Goal: Task Accomplishment & Management: Use online tool/utility

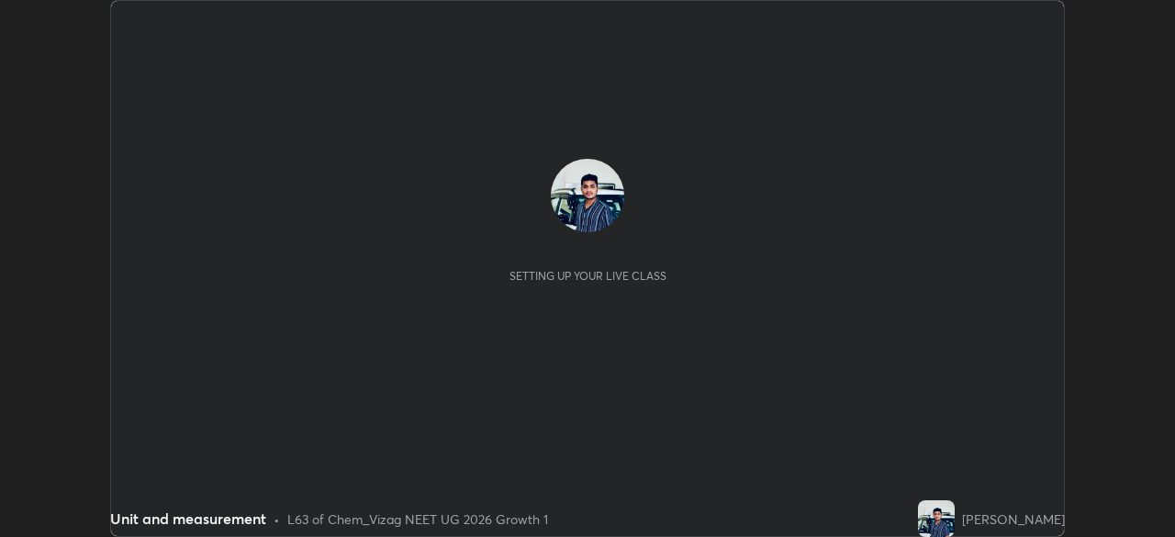
scroll to position [537, 1174]
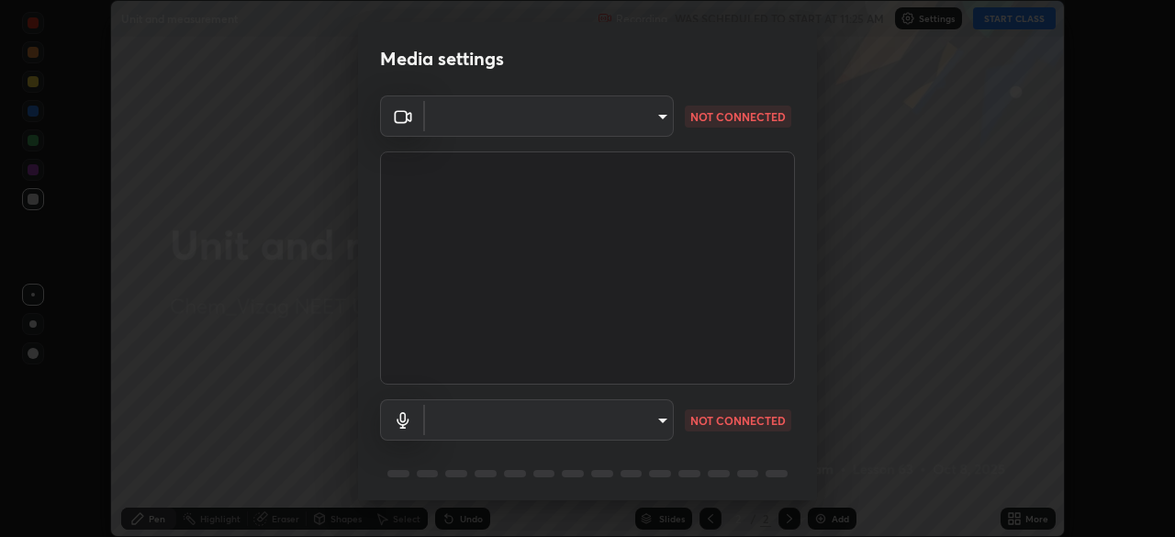
type input "9dfc8a5090e151027bc35a16a4fe033a731e9c0dc6be7320fd00177ef99153e3"
type input "8ea8f7198141c22a5263decdb3ce39ffb80ace65c142a2862a3c03b5b5064fa7"
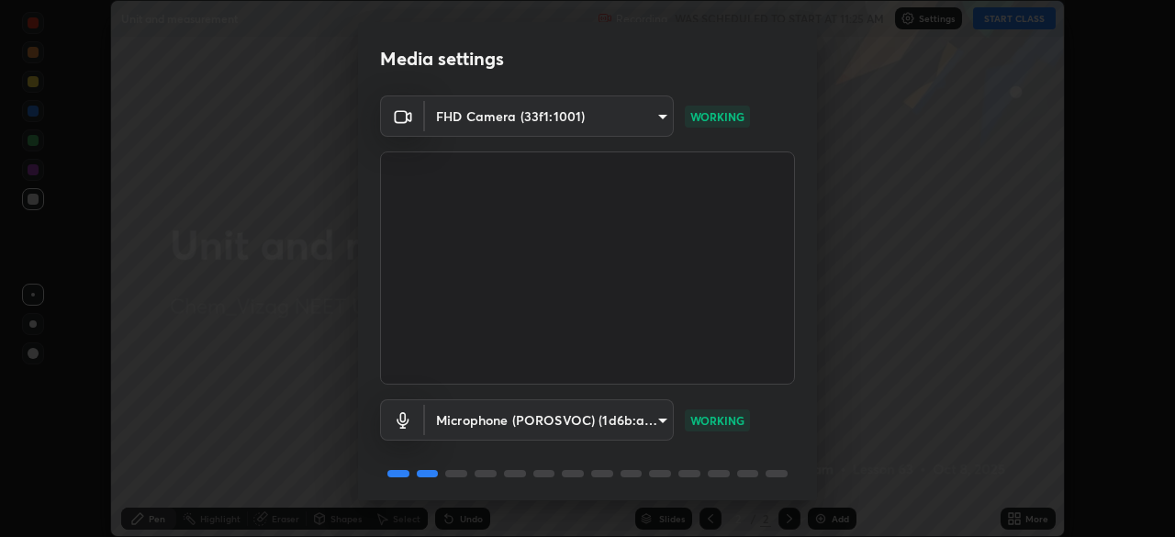
scroll to position [65, 0]
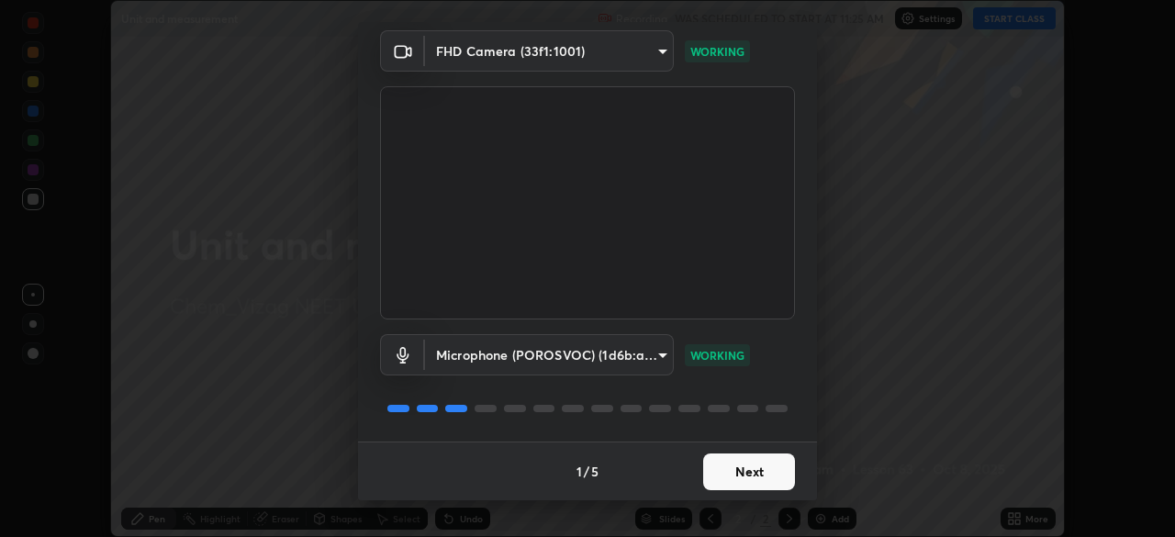
click at [757, 466] on button "Next" at bounding box center [749, 472] width 92 height 37
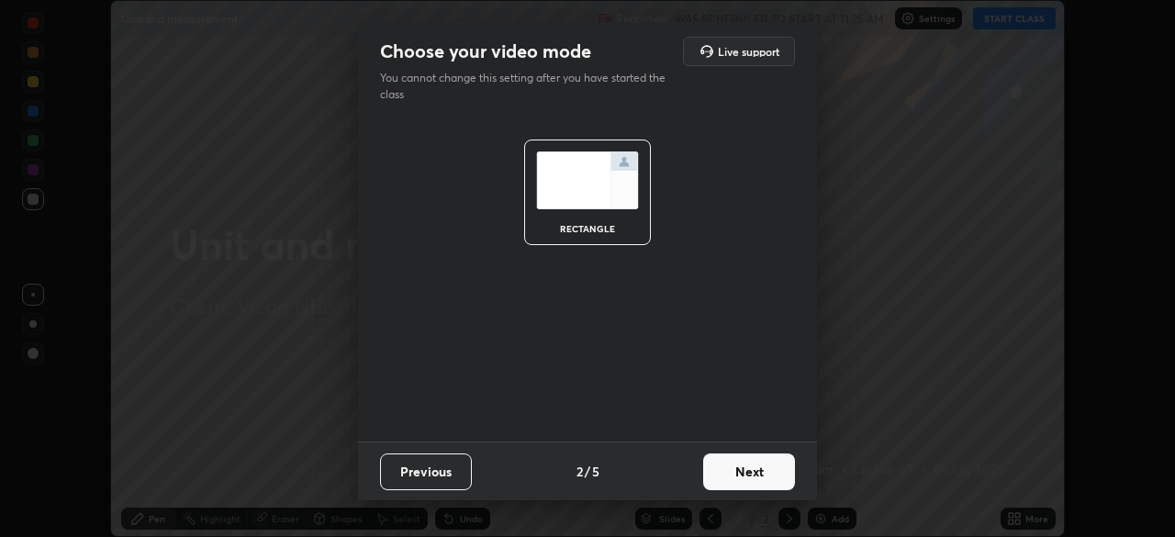
scroll to position [0, 0]
click at [753, 470] on button "Next" at bounding box center [749, 472] width 92 height 37
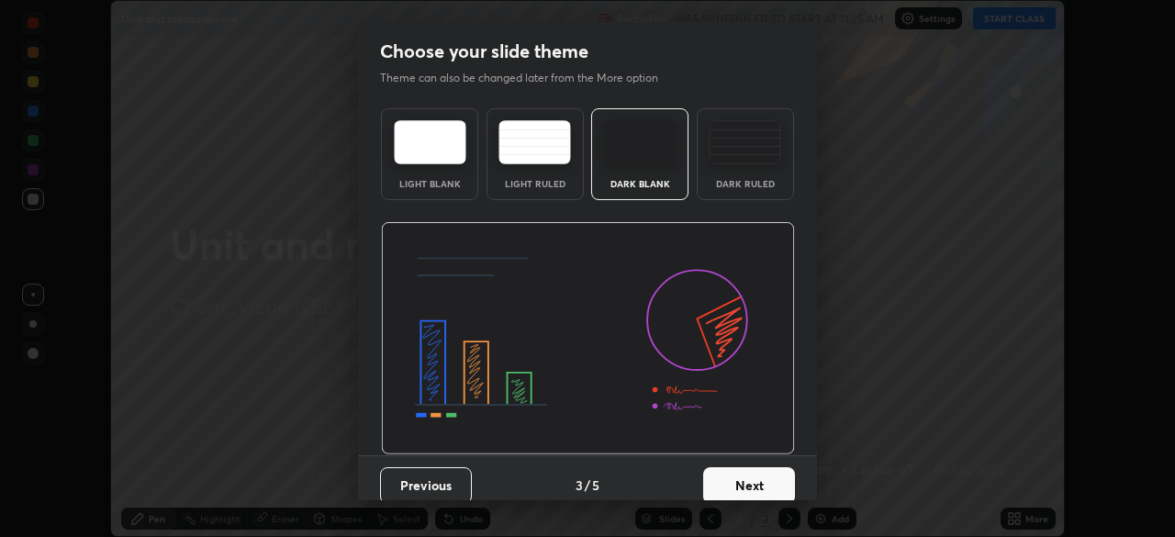
click at [751, 478] on button "Next" at bounding box center [749, 485] width 92 height 37
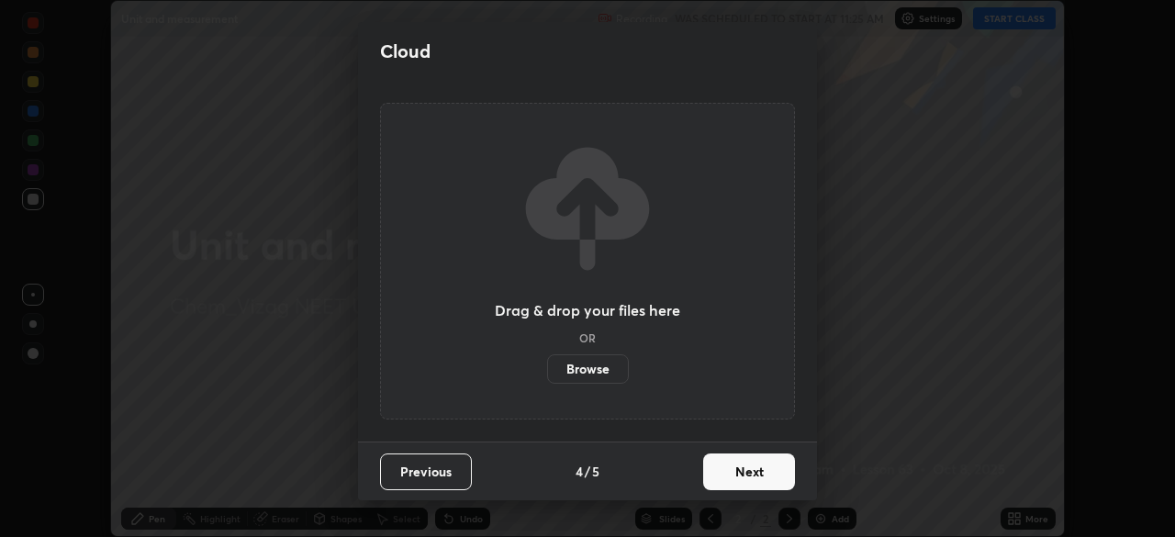
click at [752, 474] on button "Next" at bounding box center [749, 472] width 92 height 37
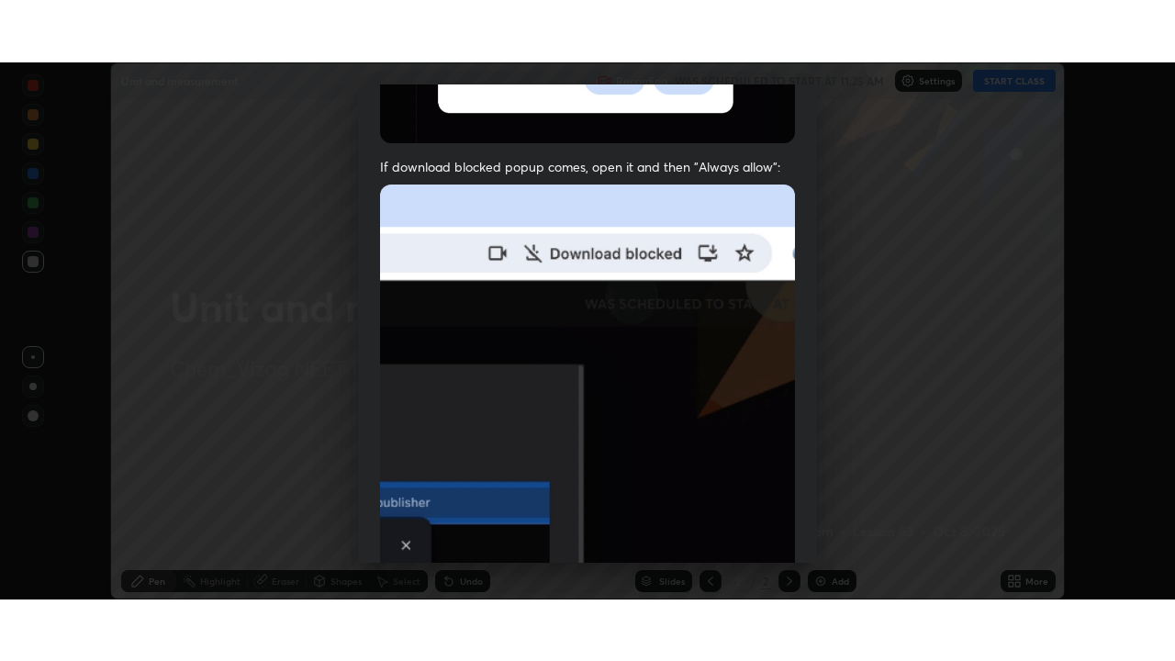
scroll to position [440, 0]
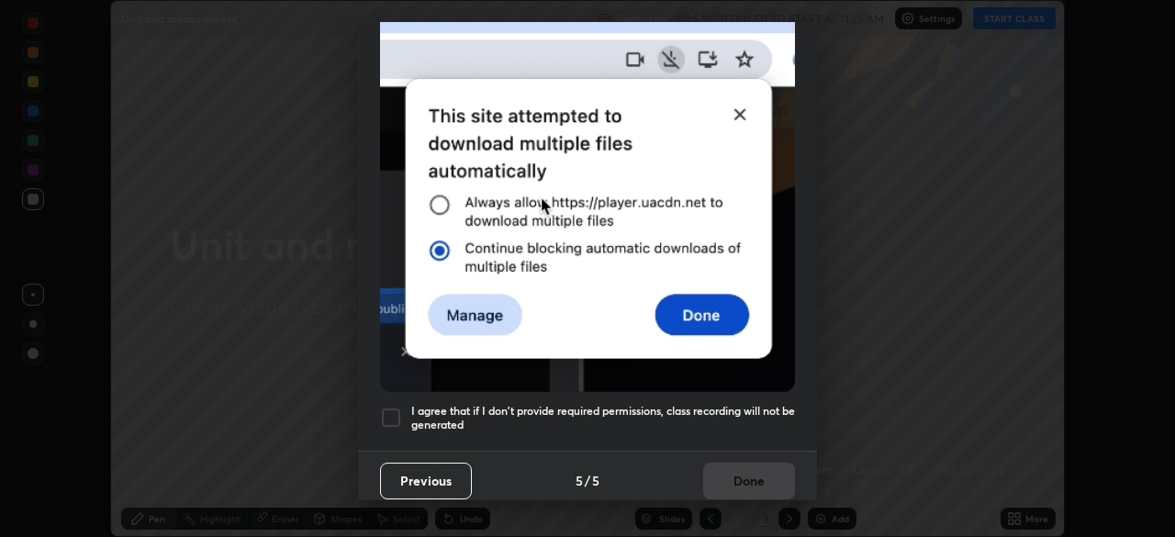
click at [390, 407] on div at bounding box center [391, 418] width 22 height 22
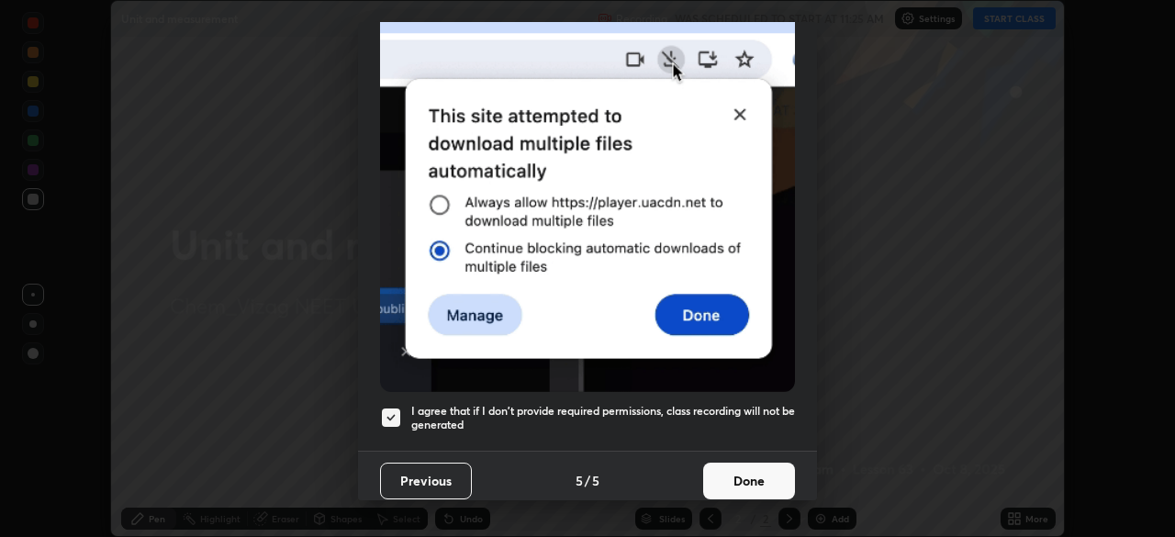
click at [741, 473] on button "Done" at bounding box center [749, 481] width 92 height 37
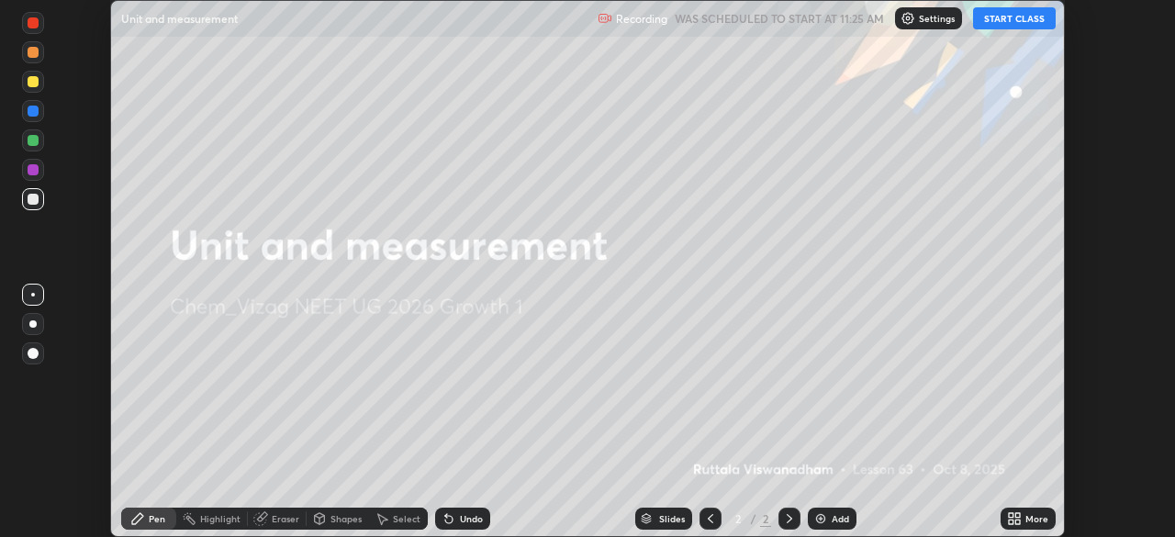
click at [1014, 19] on button "START CLASS" at bounding box center [1014, 18] width 83 height 22
click at [1022, 517] on div "More" at bounding box center [1028, 519] width 55 height 22
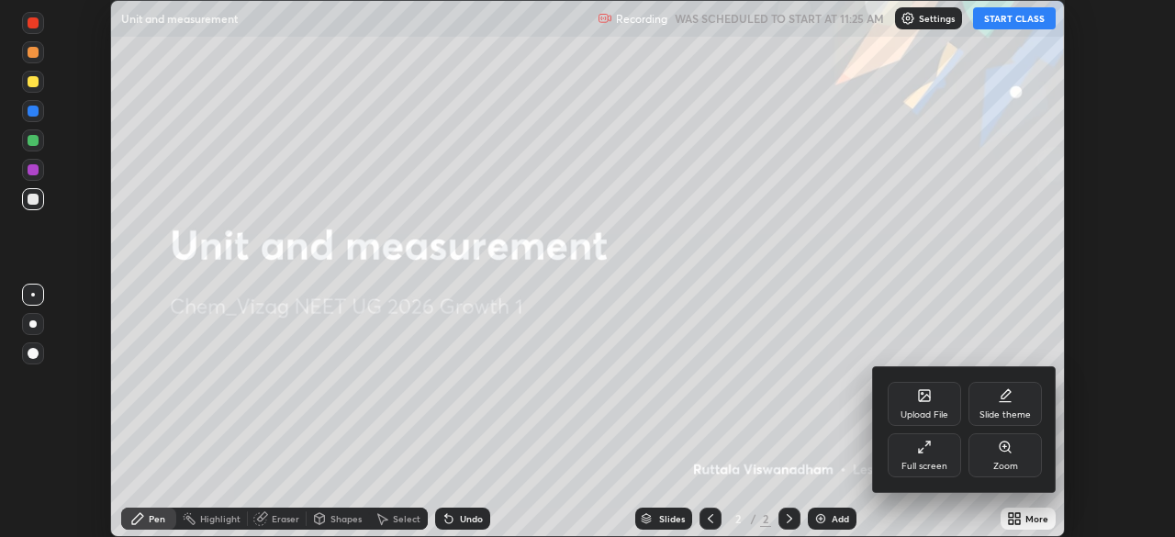
click at [944, 453] on div "Full screen" at bounding box center [924, 455] width 73 height 44
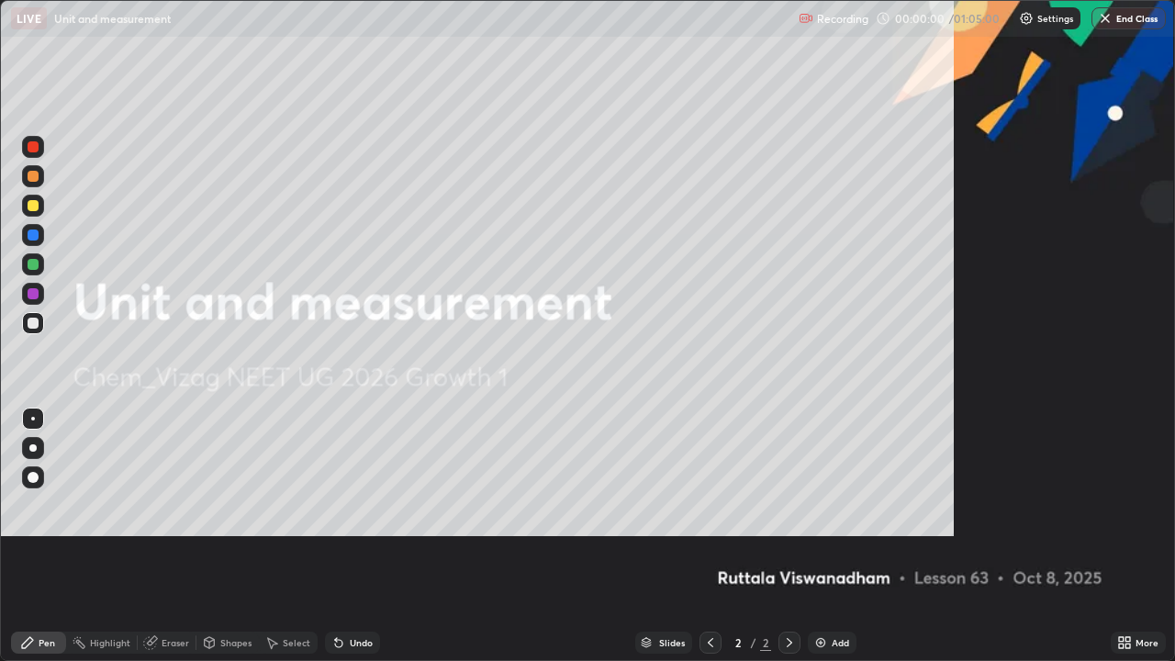
scroll to position [661, 1175]
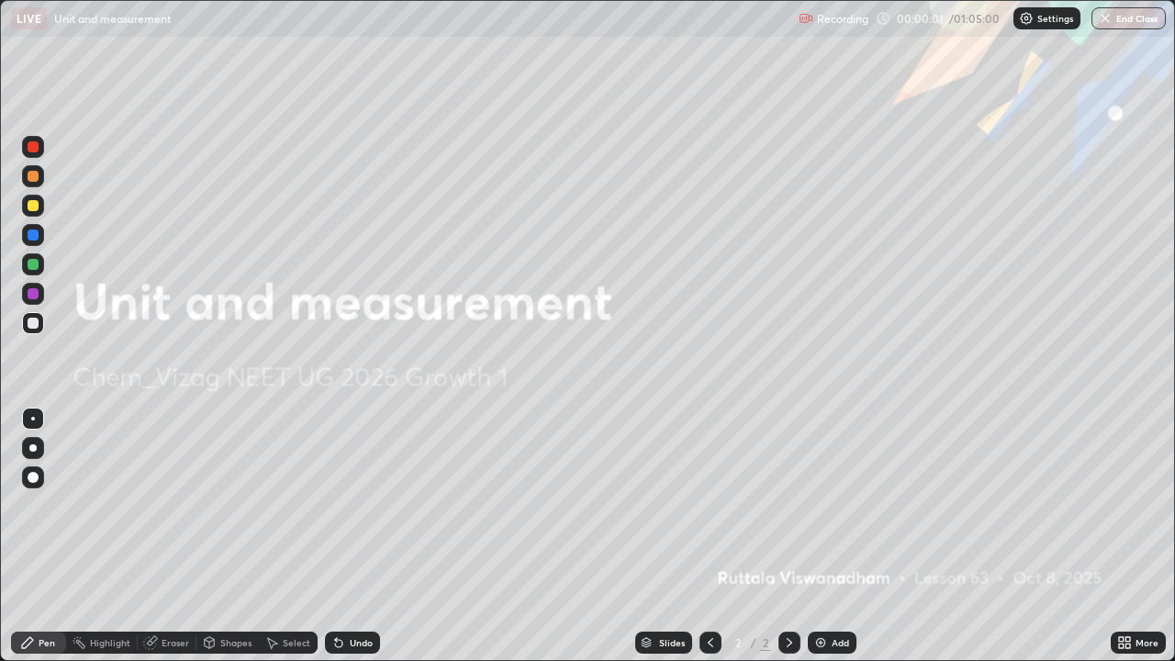
click at [835, 536] on div "Add" at bounding box center [840, 642] width 17 height 9
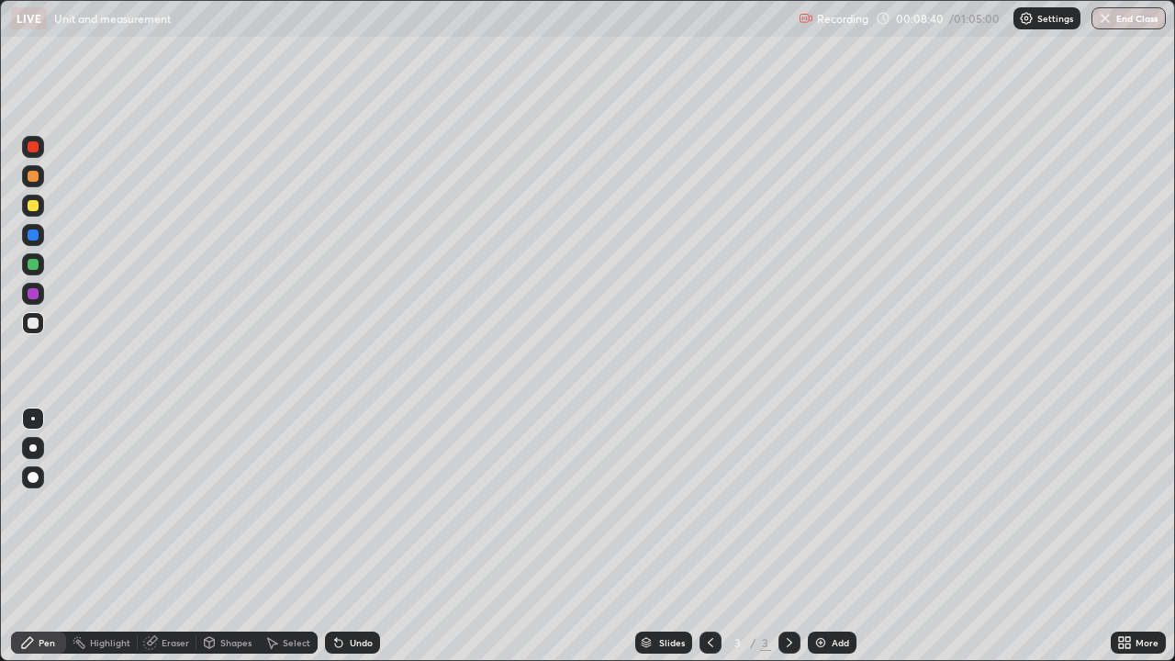
click at [345, 536] on div "Undo" at bounding box center [352, 643] width 55 height 22
click at [835, 536] on div "Add" at bounding box center [840, 642] width 17 height 9
click at [354, 536] on div "Undo" at bounding box center [361, 642] width 23 height 9
click at [346, 536] on div "Undo" at bounding box center [352, 643] width 55 height 22
click at [293, 536] on div "Select" at bounding box center [297, 642] width 28 height 9
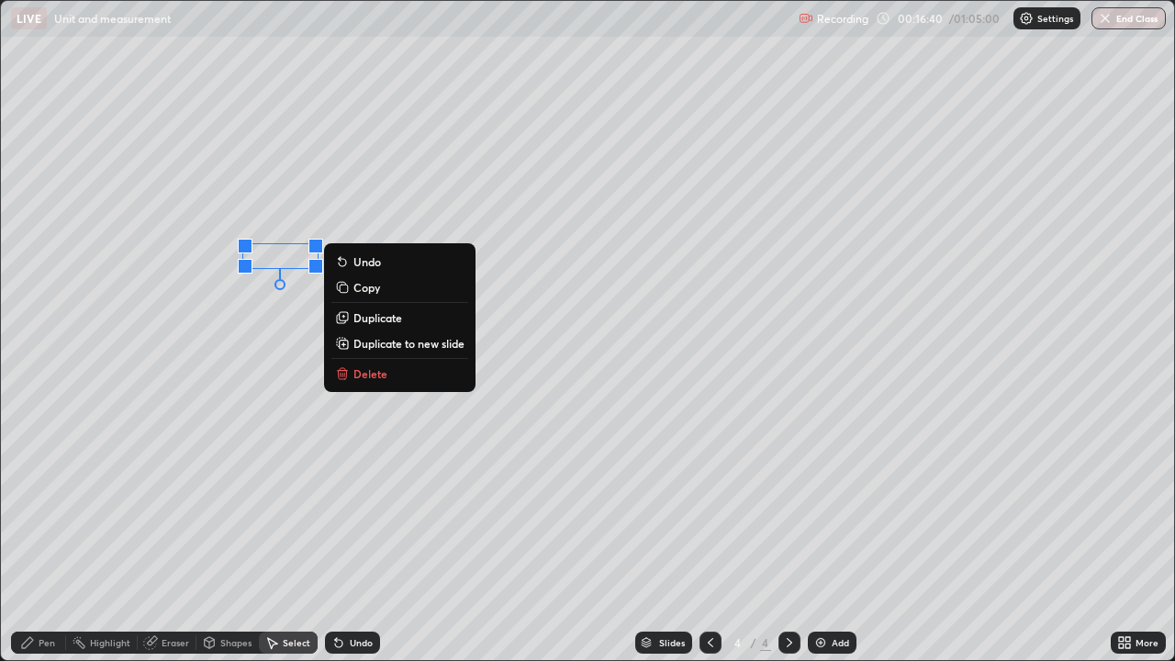
click at [253, 328] on div "0 ° Undo Copy Duplicate Duplicate to new slide Delete" at bounding box center [587, 330] width 1173 height 659
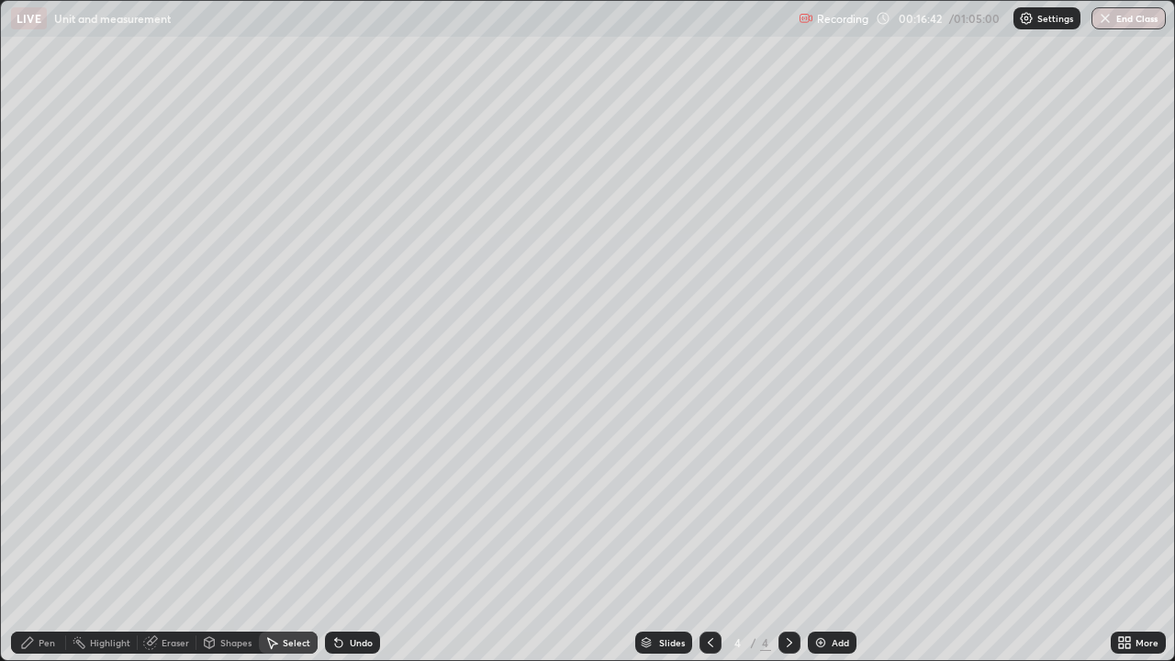
click at [52, 536] on div "Pen" at bounding box center [47, 642] width 17 height 9
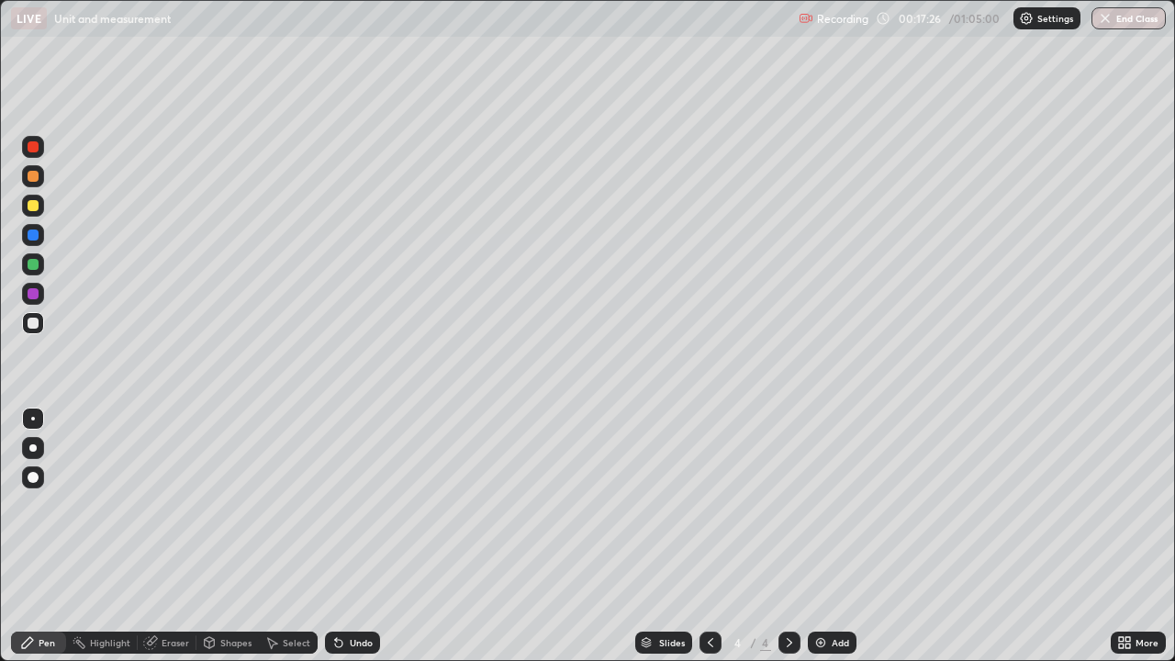
click at [707, 536] on icon at bounding box center [710, 642] width 15 height 15
click at [796, 536] on div at bounding box center [790, 643] width 22 height 22
click at [712, 536] on div at bounding box center [711, 643] width 22 height 22
click at [787, 536] on icon at bounding box center [789, 642] width 15 height 15
click at [284, 536] on div "Select" at bounding box center [297, 642] width 28 height 9
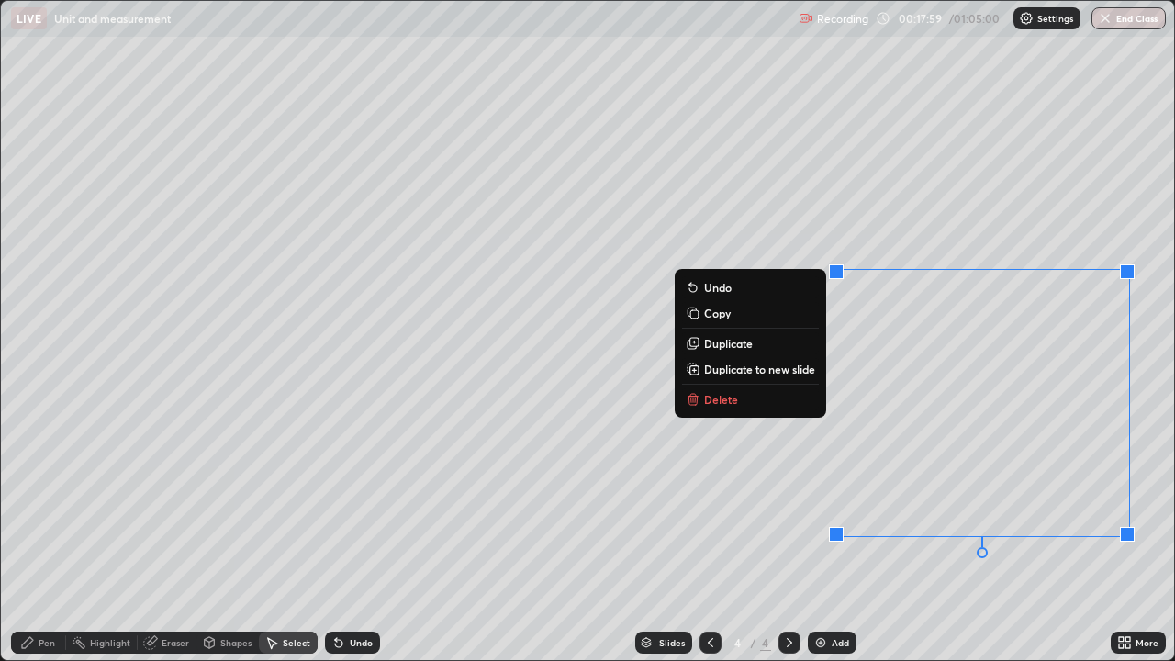
click at [760, 404] on button "Delete" at bounding box center [750, 399] width 137 height 22
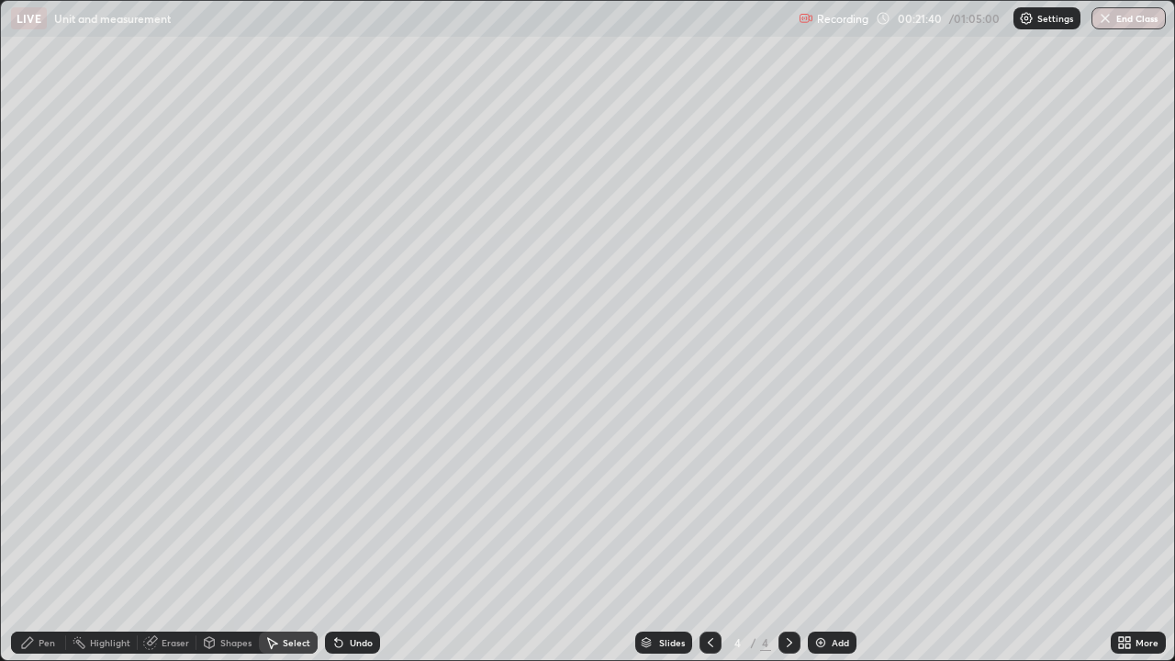
click at [840, 536] on div "Add" at bounding box center [832, 643] width 49 height 22
click at [49, 536] on div "Pen" at bounding box center [47, 642] width 17 height 9
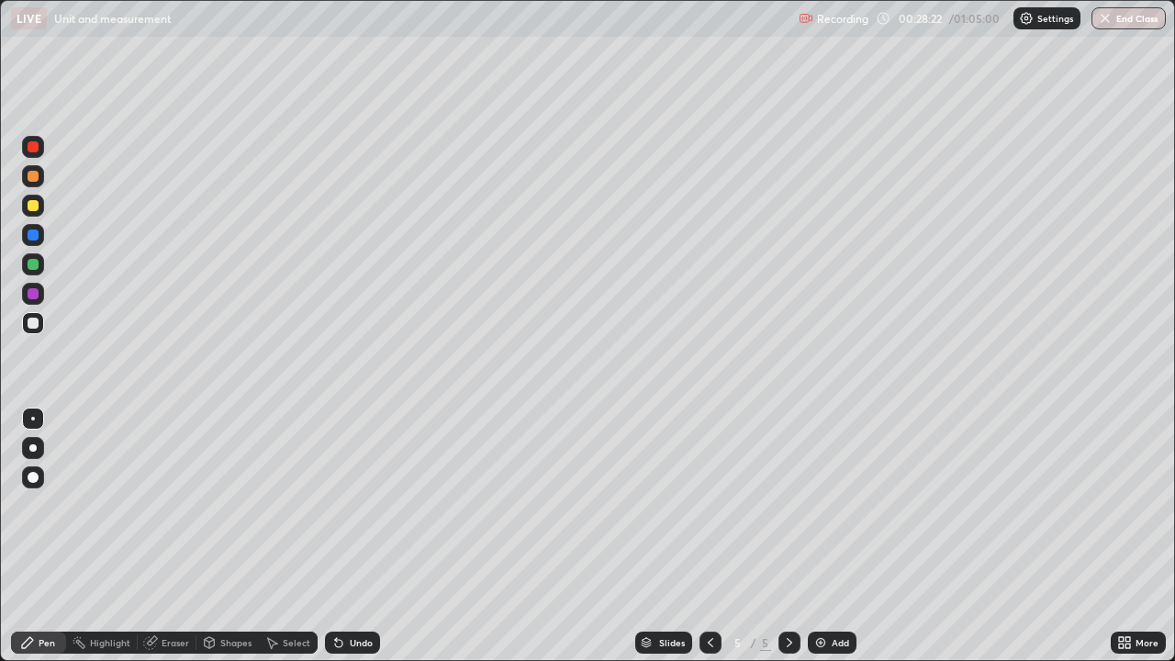
click at [354, 536] on div "Undo" at bounding box center [361, 642] width 23 height 9
click at [343, 536] on div "Undo" at bounding box center [352, 643] width 55 height 22
click at [356, 536] on div "Undo" at bounding box center [352, 643] width 55 height 22
click at [833, 536] on div "Add" at bounding box center [840, 642] width 17 height 9
click at [38, 207] on div at bounding box center [33, 205] width 11 height 11
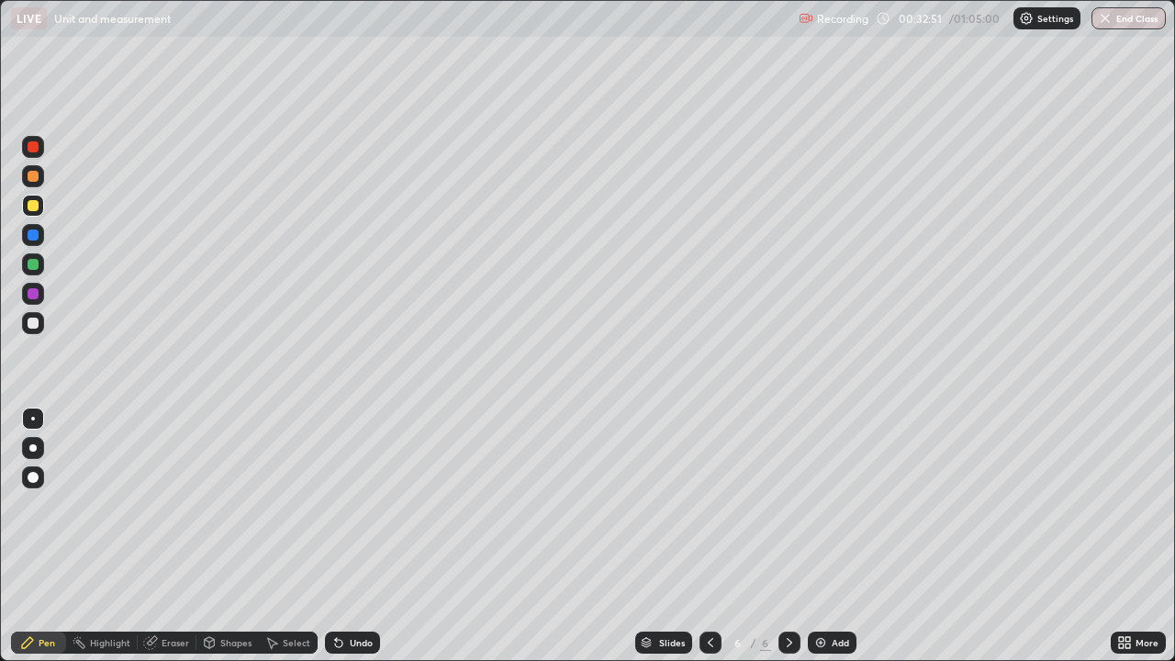
click at [352, 536] on div "Undo" at bounding box center [361, 642] width 23 height 9
click at [354, 536] on div "Undo" at bounding box center [352, 643] width 55 height 22
click at [345, 536] on div "Undo" at bounding box center [352, 643] width 55 height 22
click at [344, 536] on div "Undo" at bounding box center [352, 643] width 55 height 22
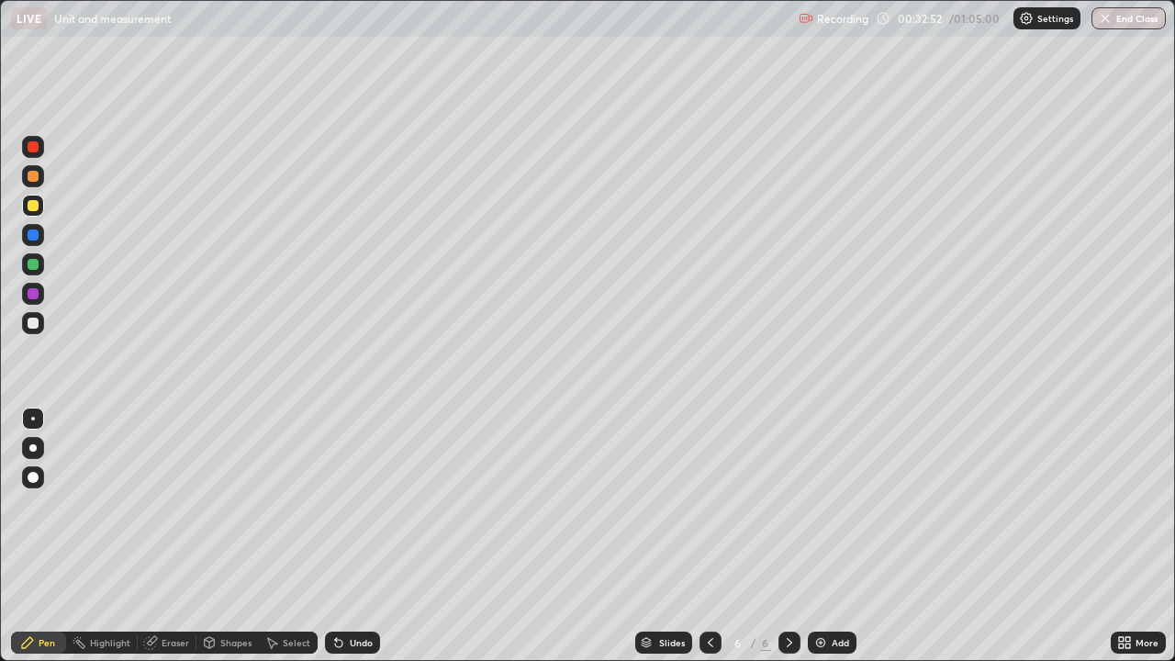
click at [335, 536] on icon at bounding box center [336, 639] width 2 height 2
click at [39, 325] on div at bounding box center [33, 323] width 22 height 22
click at [355, 536] on div "Undo" at bounding box center [361, 642] width 23 height 9
click at [354, 536] on div "Undo" at bounding box center [352, 643] width 55 height 22
click at [351, 536] on div "Undo" at bounding box center [352, 643] width 55 height 22
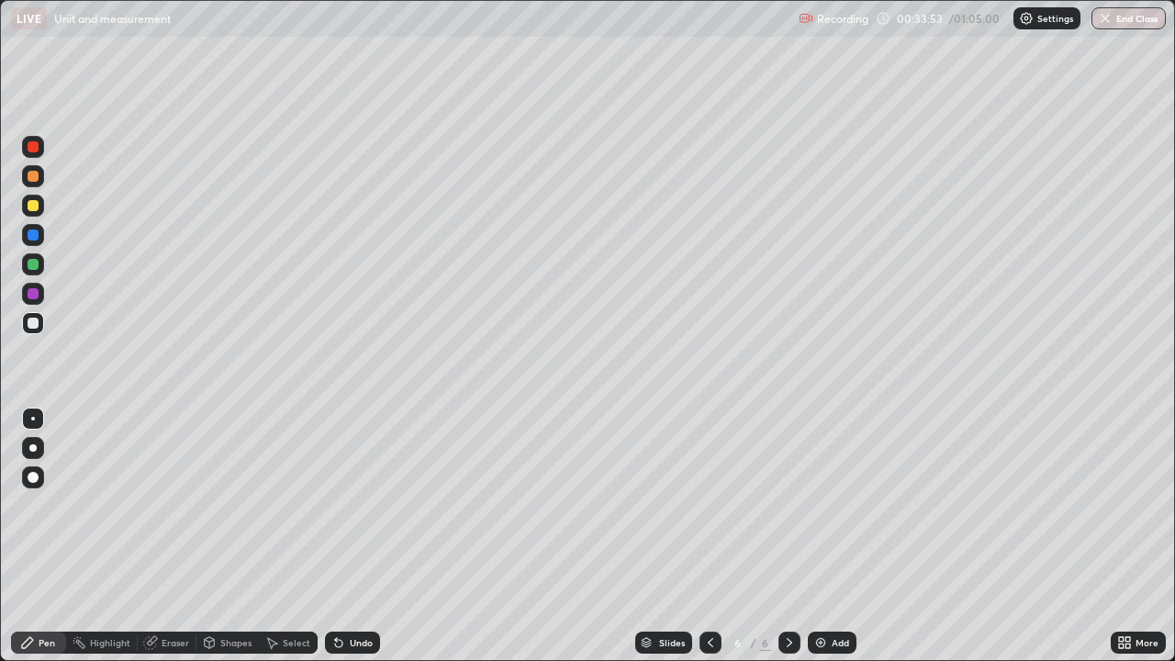
click at [364, 536] on div "Undo" at bounding box center [352, 643] width 55 height 22
click at [355, 536] on div "Undo" at bounding box center [361, 642] width 23 height 9
click at [364, 536] on div "Undo" at bounding box center [361, 642] width 23 height 9
click at [826, 536] on div "Add" at bounding box center [832, 643] width 49 height 22
click at [353, 536] on div "Undo" at bounding box center [352, 643] width 55 height 22
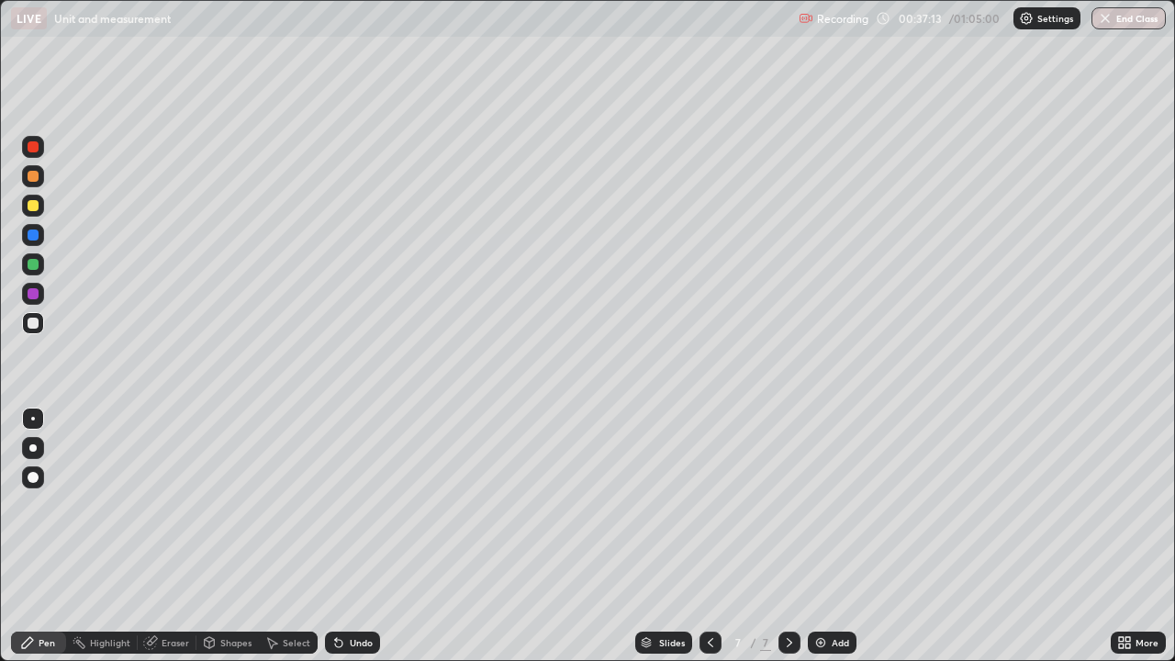
click at [350, 536] on div "Undo" at bounding box center [361, 642] width 23 height 9
click at [353, 536] on div "Undo" at bounding box center [361, 642] width 23 height 9
click at [354, 536] on div "Undo" at bounding box center [361, 642] width 23 height 9
click at [832, 536] on div "Add" at bounding box center [840, 642] width 17 height 9
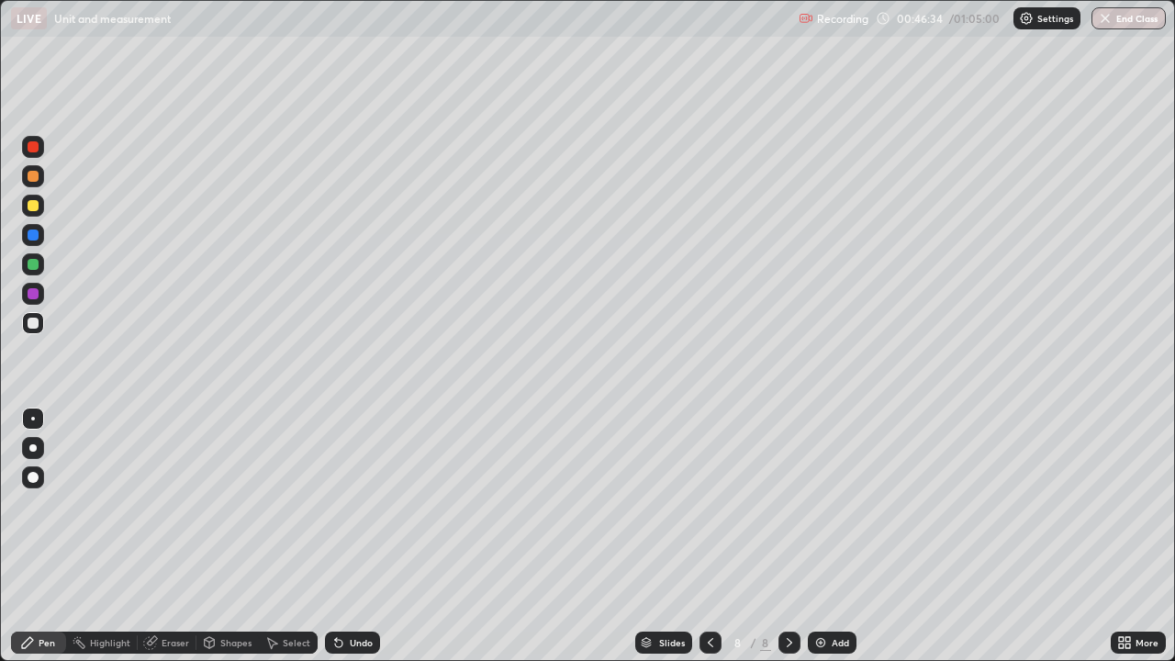
click at [37, 205] on div at bounding box center [33, 205] width 11 height 11
click at [34, 330] on div at bounding box center [33, 323] width 22 height 22
click at [823, 536] on div "Add" at bounding box center [832, 643] width 49 height 22
click at [716, 536] on div at bounding box center [711, 643] width 22 height 22
click at [701, 536] on div at bounding box center [711, 643] width 22 height 22
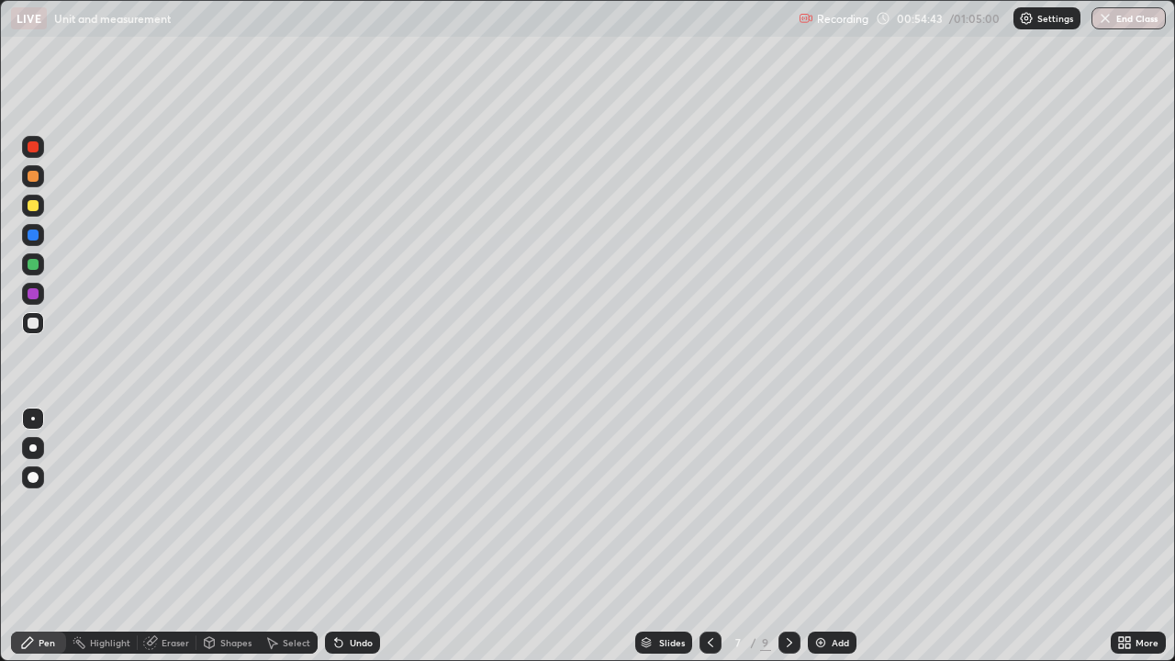
click at [789, 536] on icon at bounding box center [789, 642] width 15 height 15
click at [785, 536] on icon at bounding box center [789, 642] width 15 height 15
click at [1135, 19] on button "End Class" at bounding box center [1129, 18] width 74 height 22
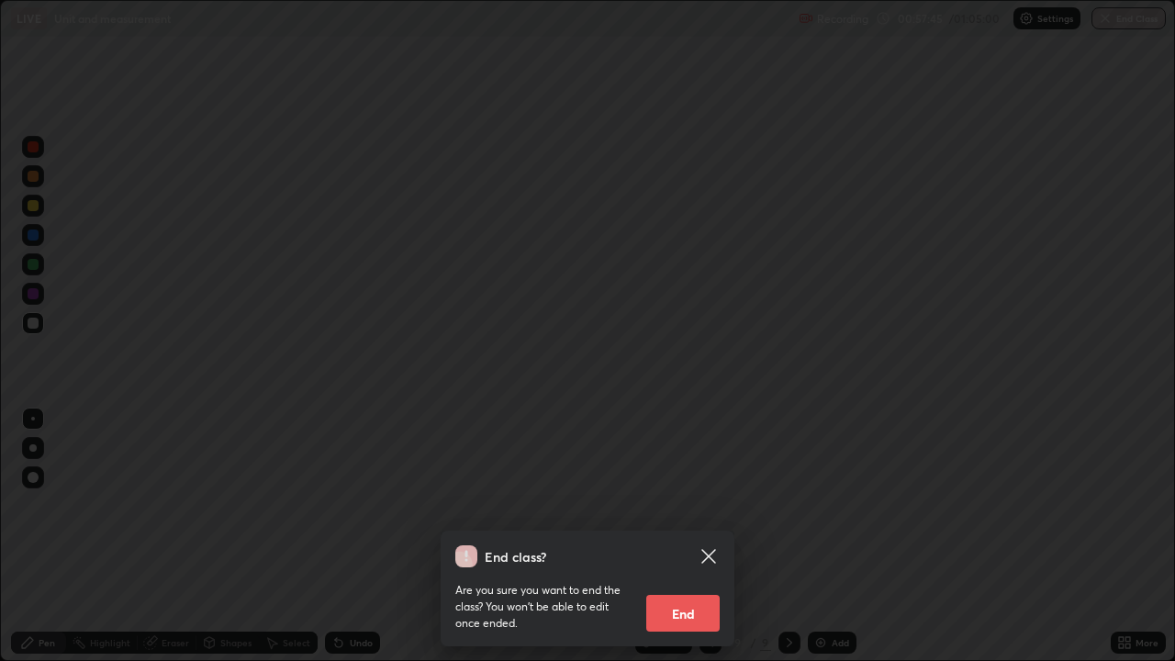
click at [696, 536] on button "End" at bounding box center [682, 613] width 73 height 37
